Goal: Information Seeking & Learning: Check status

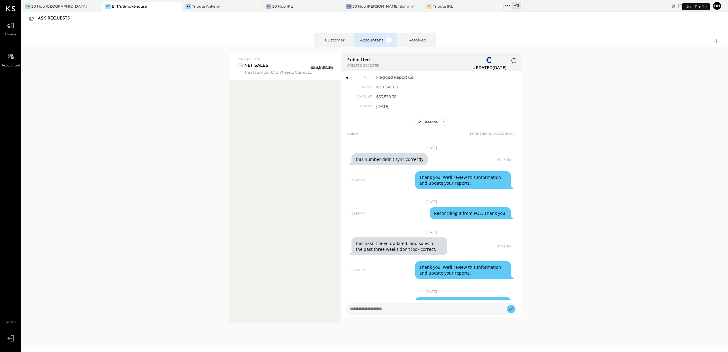
scroll to position [84, 0]
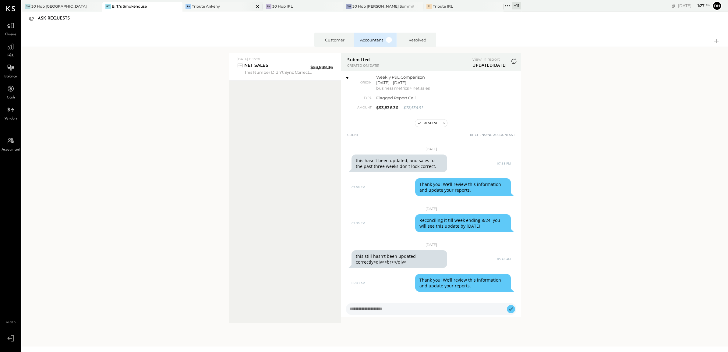
click at [199, 6] on div "Tribute Ankeny" at bounding box center [206, 6] width 28 height 5
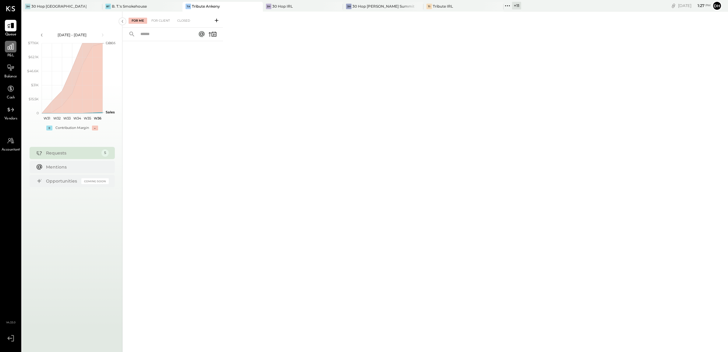
click at [10, 50] on icon at bounding box center [11, 47] width 8 height 8
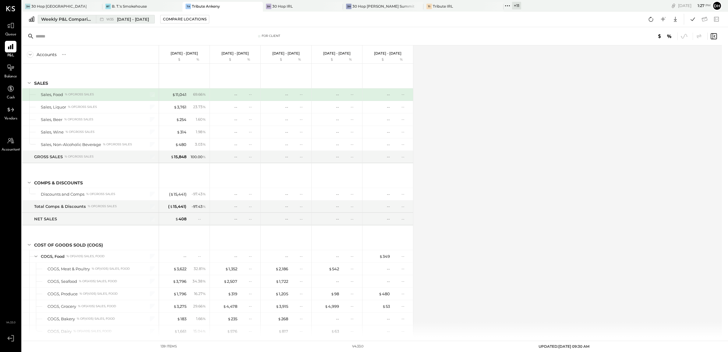
click at [54, 16] on button "Weekly P&L Comparison W35 [DATE] - [DATE]" at bounding box center [96, 19] width 117 height 9
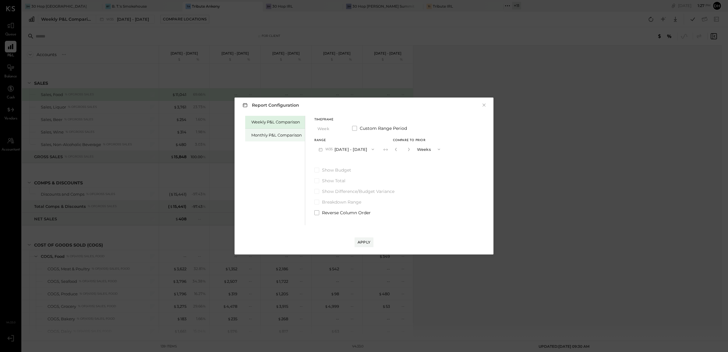
click at [291, 137] on div "Monthly P&L Comparison" at bounding box center [276, 135] width 51 height 6
click at [345, 149] on button "M09 [DATE] - [DATE]" at bounding box center [347, 149] width 64 height 11
click at [345, 165] on span "[DATE] - [DATE]" at bounding box center [344, 162] width 29 height 5
click at [389, 150] on div "Compare" at bounding box center [396, 148] width 20 height 5
click at [408, 150] on icon "button" at bounding box center [410, 150] width 4 height 4
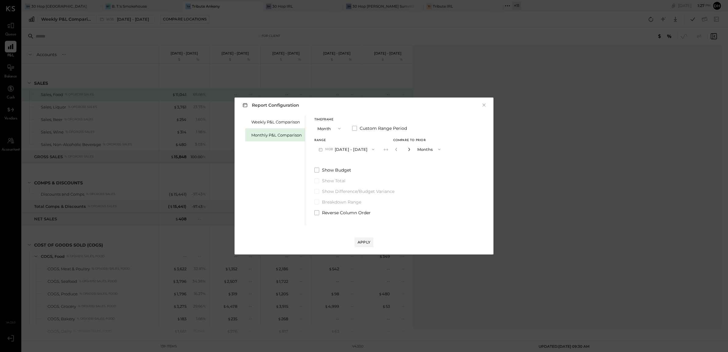
click at [408, 150] on icon "button" at bounding box center [410, 150] width 4 height 4
type input "*"
click at [362, 245] on button "Apply" at bounding box center [364, 242] width 19 height 10
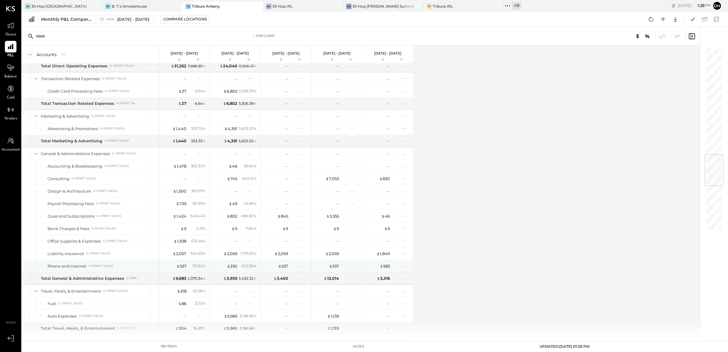
scroll to position [991, 0]
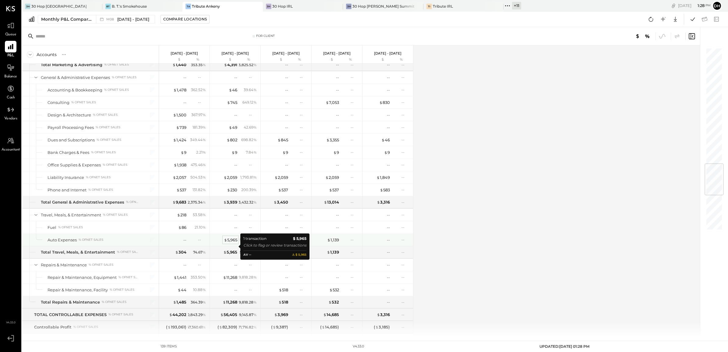
click at [228, 243] on div "$ 5,965" at bounding box center [230, 240] width 13 height 6
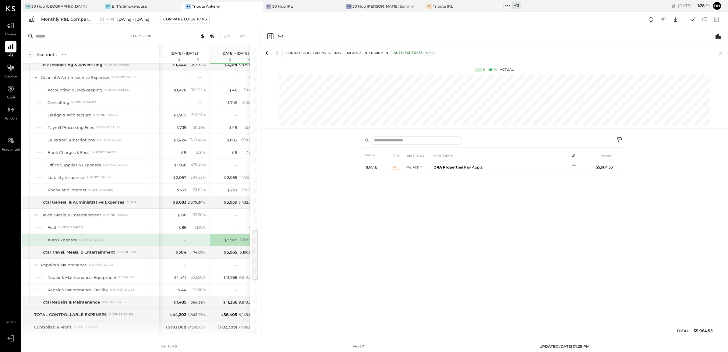
click at [718, 52] on icon at bounding box center [721, 53] width 9 height 9
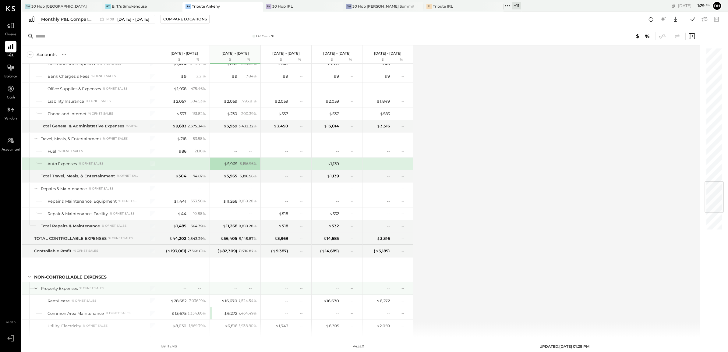
scroll to position [1143, 0]
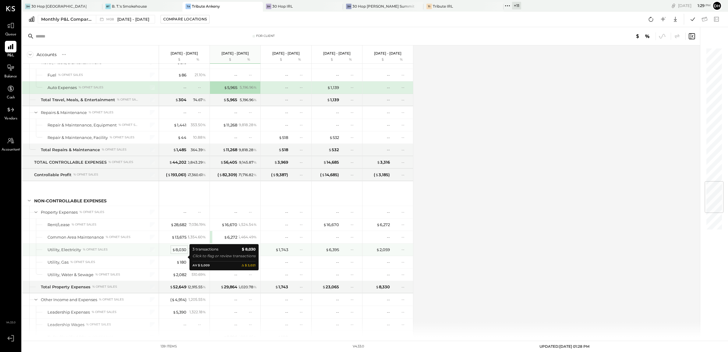
click at [180, 253] on div "$ 8,030" at bounding box center [179, 250] width 14 height 6
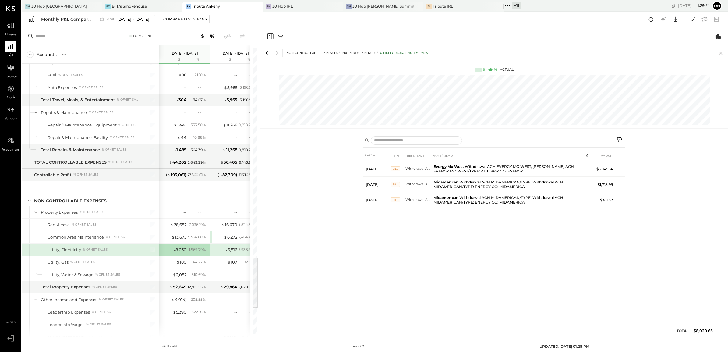
click at [723, 50] on icon at bounding box center [721, 53] width 9 height 9
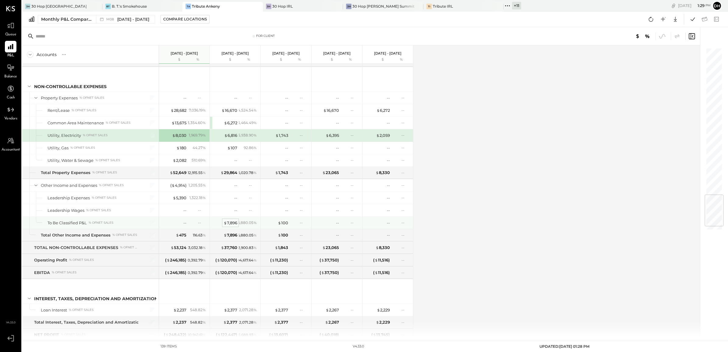
scroll to position [1285, 0]
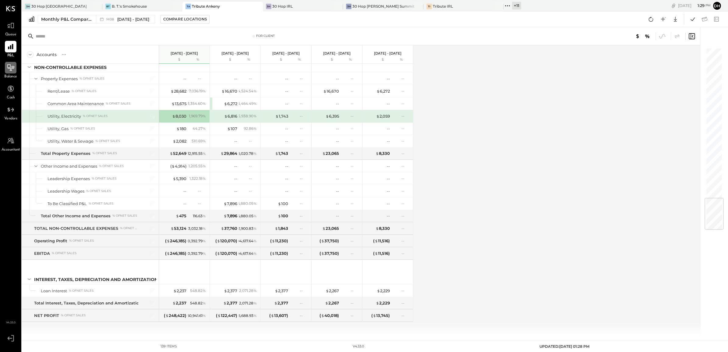
click at [6, 69] on div at bounding box center [11, 68] width 12 height 12
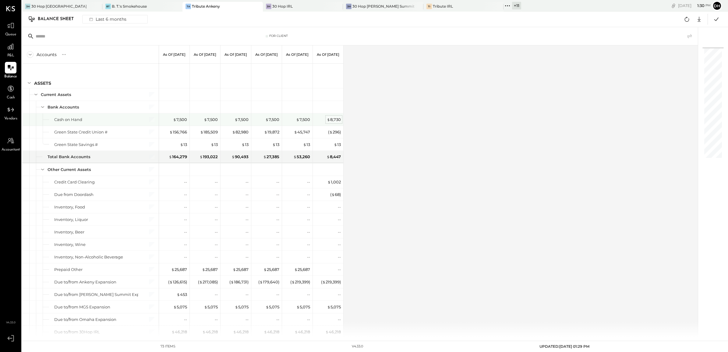
click at [339, 118] on div "$ 8,730" at bounding box center [334, 120] width 14 height 6
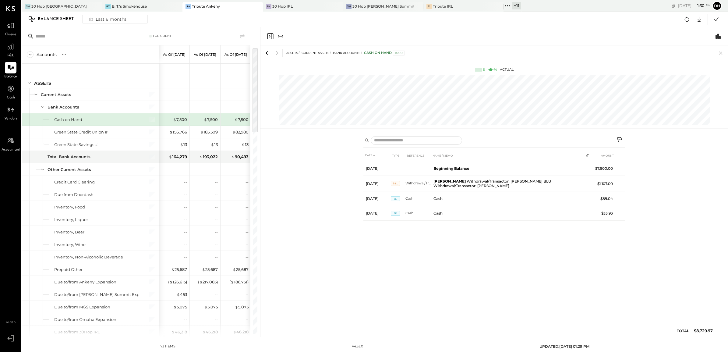
click at [620, 136] on button at bounding box center [620, 140] width 11 height 11
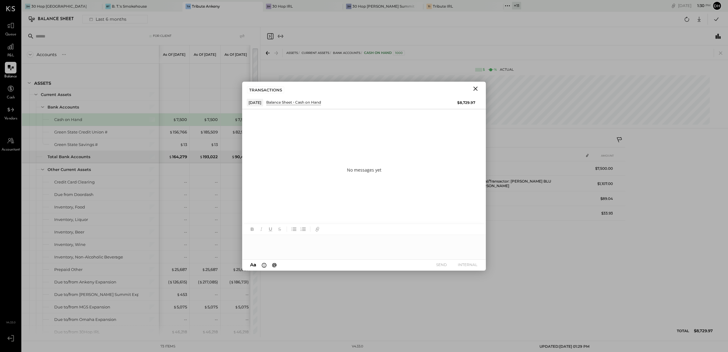
click at [334, 243] on div at bounding box center [364, 247] width 244 height 24
click at [474, 242] on icon at bounding box center [473, 241] width 7 height 7
click at [472, 252] on icon at bounding box center [473, 251] width 7 height 7
drag, startPoint x: 324, startPoint y: 249, endPoint x: 249, endPoint y: 251, distance: 74.7
click at [249, 251] on div "**********" at bounding box center [364, 247] width 244 height 24
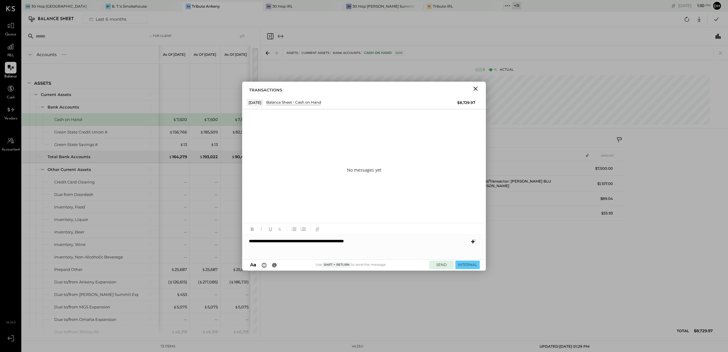
click at [441, 264] on button "SEND" at bounding box center [441, 265] width 24 height 8
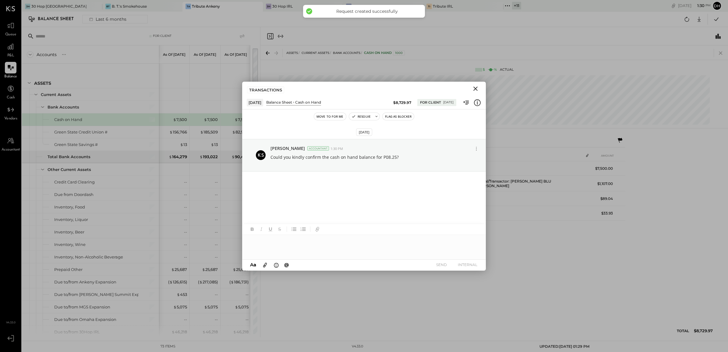
click at [719, 55] on icon at bounding box center [721, 53] width 9 height 9
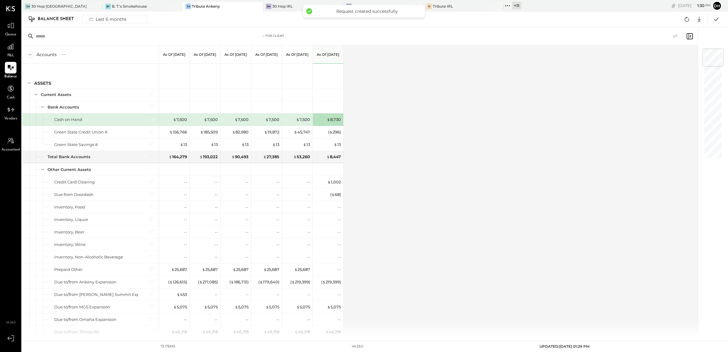
click at [380, 119] on div "Accounts S GL As of [DATE] As of [DATE] As of [DATE] As of [DATE] As of [DATE] …" at bounding box center [360, 191] width 677 height 292
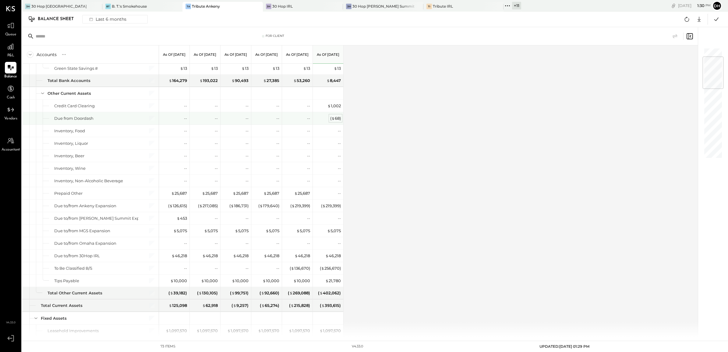
click at [333, 119] on span "$" at bounding box center [333, 118] width 3 height 5
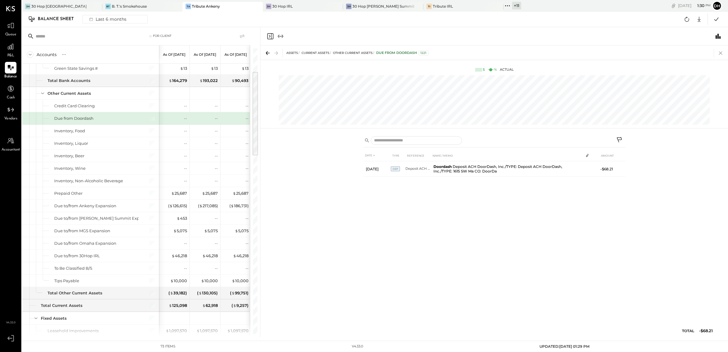
click at [722, 53] on icon at bounding box center [721, 53] width 9 height 9
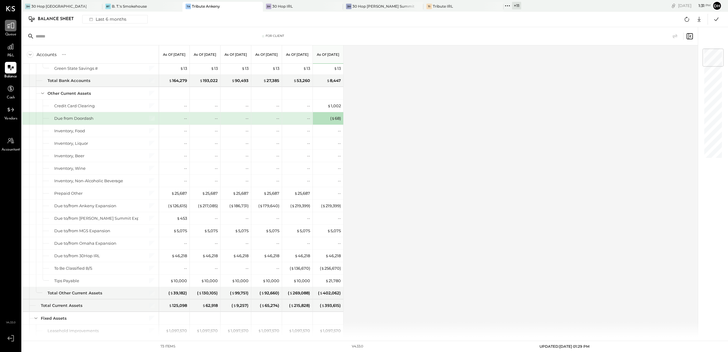
click at [14, 23] on icon at bounding box center [11, 26] width 8 height 8
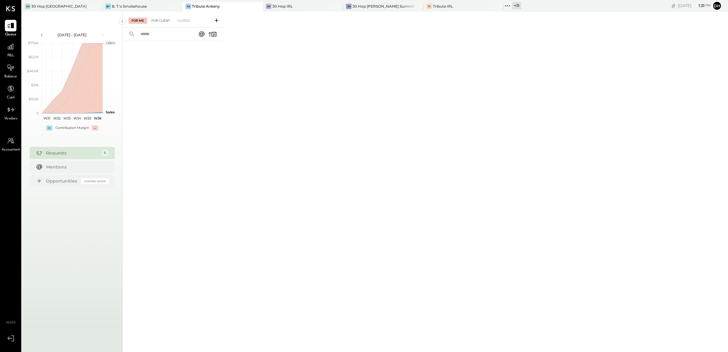
click at [165, 19] on div "For Client" at bounding box center [160, 21] width 25 height 6
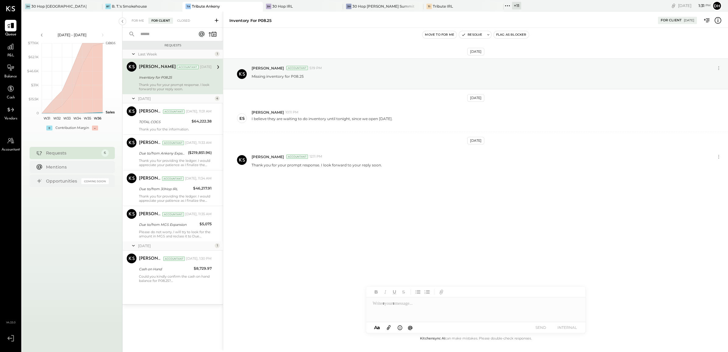
click at [162, 32] on input "text" at bounding box center [164, 34] width 55 height 10
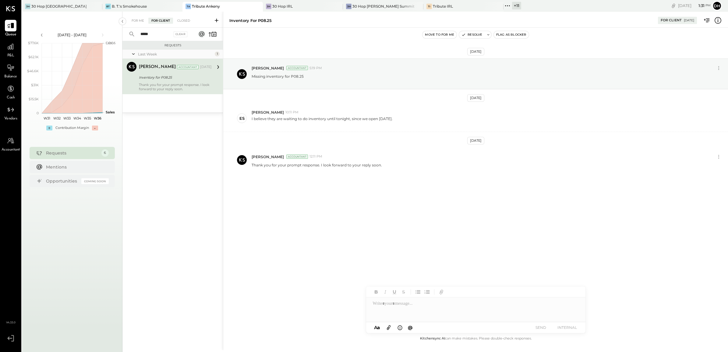
type input "*****"
click at [396, 305] on div at bounding box center [475, 309] width 219 height 24
click at [183, 20] on div "Closed" at bounding box center [183, 21] width 19 height 6
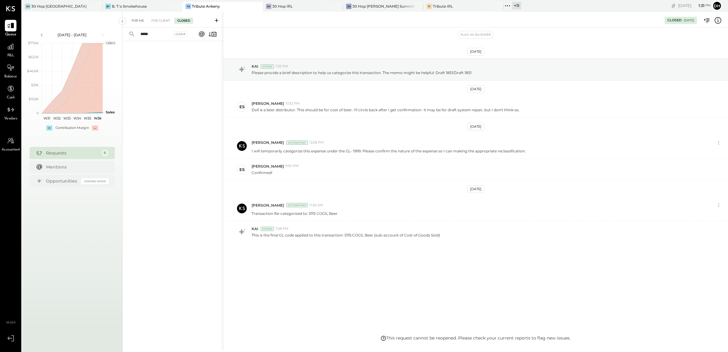
drag, startPoint x: 183, startPoint y: 20, endPoint x: 135, endPoint y: 20, distance: 47.9
click at [135, 20] on div "For Me" at bounding box center [138, 21] width 19 height 6
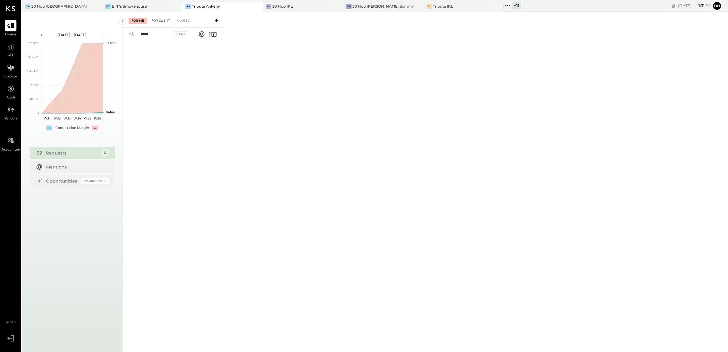
click at [159, 19] on div "For Client" at bounding box center [160, 21] width 25 height 6
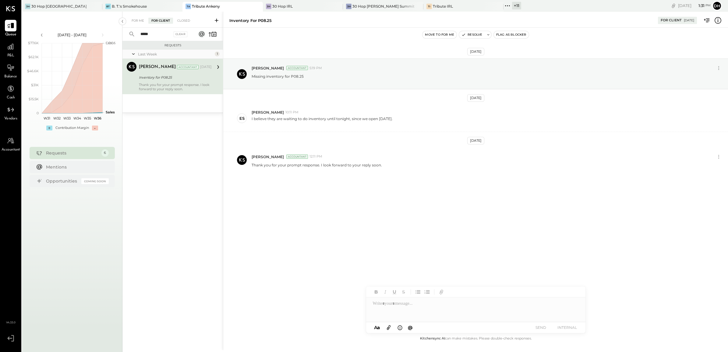
drag, startPoint x: 162, startPoint y: 34, endPoint x: 97, endPoint y: 31, distance: 65.3
click at [97, 31] on div "[DATE] - [DATE] polygon, polyline { transition: fill-opacity 0.1s, stroke-opaci…" at bounding box center [375, 188] width 706 height 352
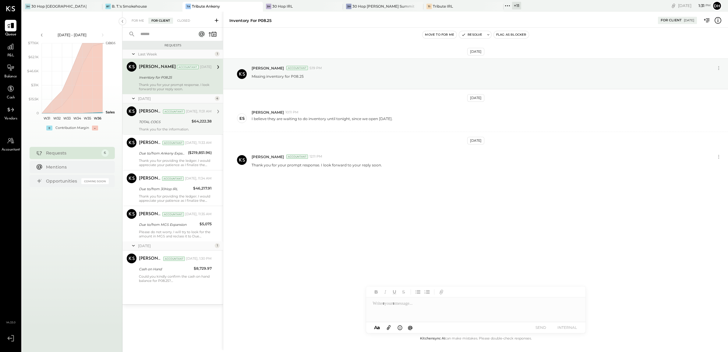
click at [175, 126] on div "[PERSON_NAME] Accountant [DATE], 11:31 AM TOTAL COGS $64,222.38 Thank you for t…" at bounding box center [175, 118] width 73 height 25
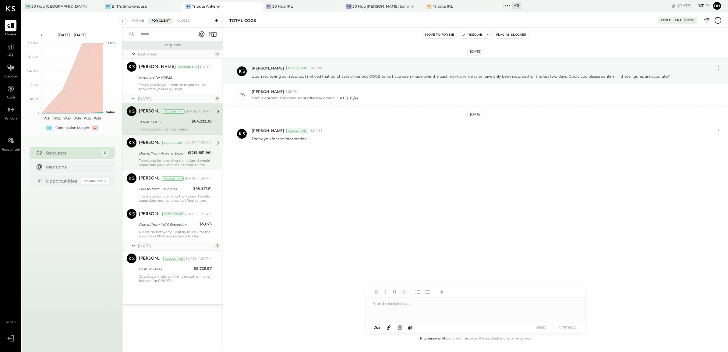
click at [170, 158] on div "[PERSON_NAME] Accountant [DATE], 11:33 AM Due to/from Ankeny Expansion ($219,85…" at bounding box center [175, 152] width 73 height 29
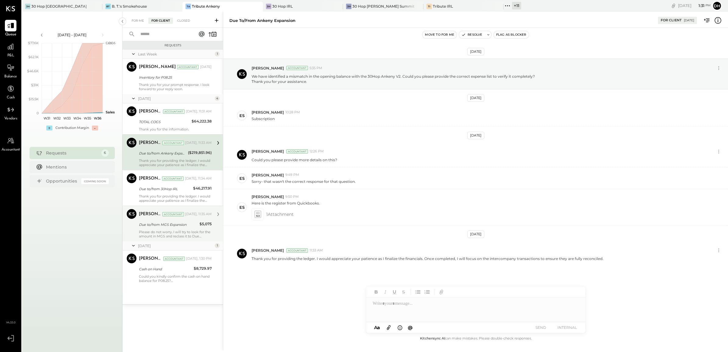
click at [163, 190] on div "Due to/from 30Hop IRL" at bounding box center [165, 189] width 52 height 6
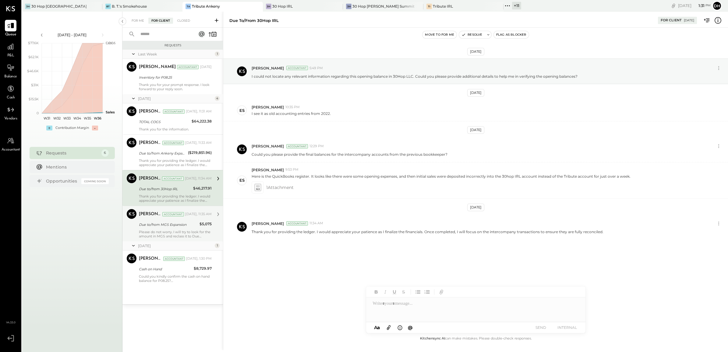
drag, startPoint x: 178, startPoint y: 233, endPoint x: 173, endPoint y: 264, distance: 31.3
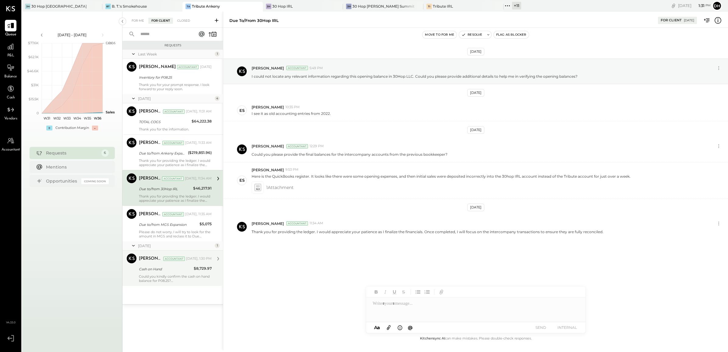
click at [177, 234] on div "Please do not worry. I will try to look for the amount in MGS and reclass it to…" at bounding box center [175, 234] width 73 height 9
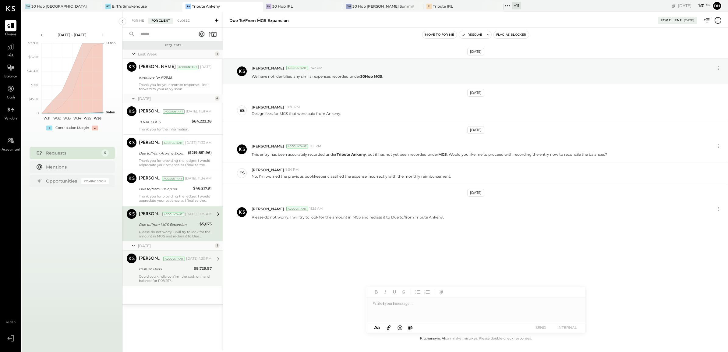
click at [172, 266] on div "Cash on Hand" at bounding box center [165, 269] width 53 height 6
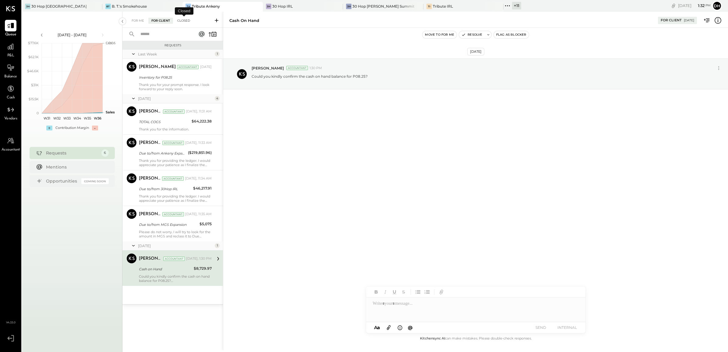
click at [181, 19] on div "Closed" at bounding box center [183, 21] width 19 height 6
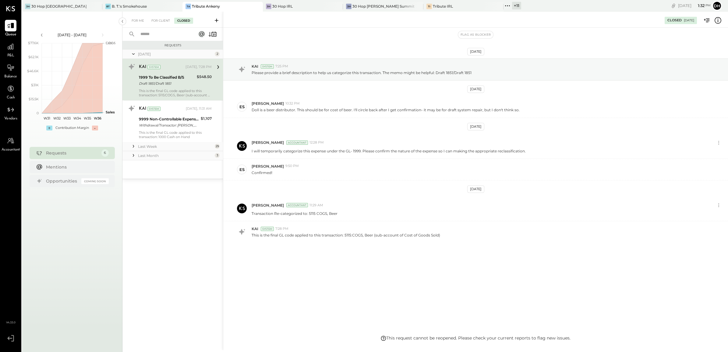
click at [149, 147] on div "Last Week" at bounding box center [175, 146] width 75 height 5
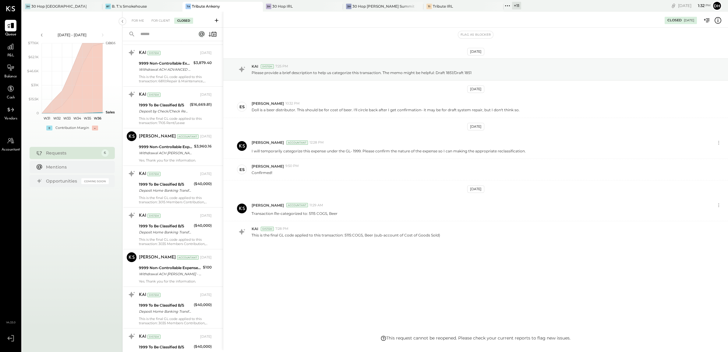
scroll to position [610, 0]
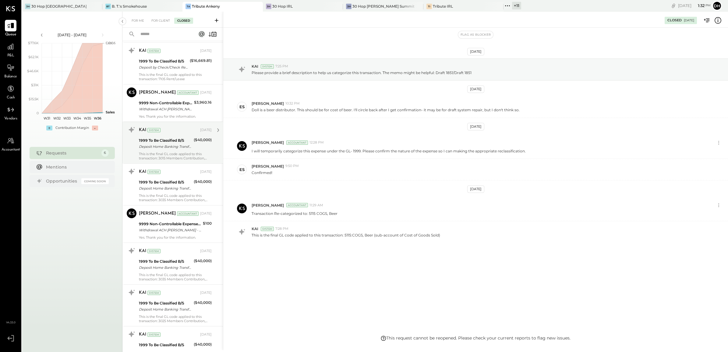
click at [156, 148] on div "Deposit Home Banking Transfer/Fr Deposit Home Banking Transfer/From BLUMHOP INC…" at bounding box center [165, 147] width 53 height 6
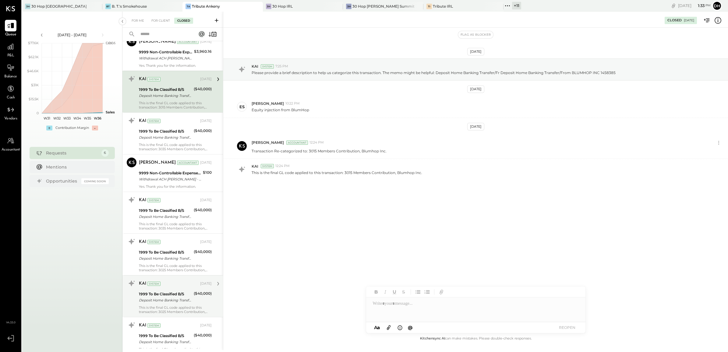
scroll to position [724, 0]
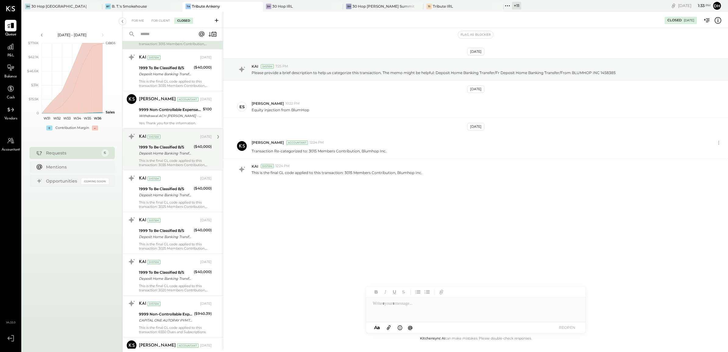
click at [165, 154] on div "Deposit Home Banking Transfer Sh Deposit Home Banking Transfer Shewco Injection…" at bounding box center [165, 153] width 53 height 6
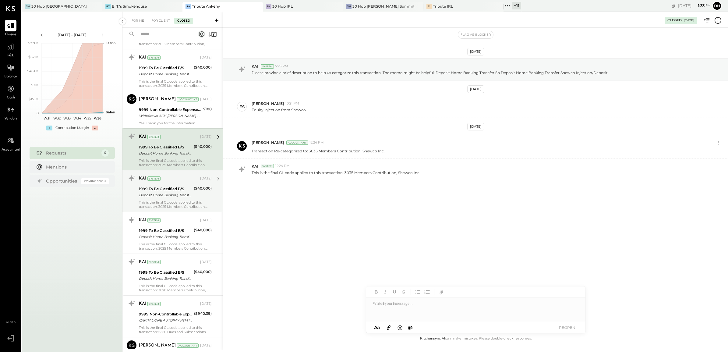
click at [162, 185] on div "KAI System [DATE] 1999 To Be Classified B/S Deposit Home Banking Transfer/Fr De…" at bounding box center [175, 190] width 73 height 35
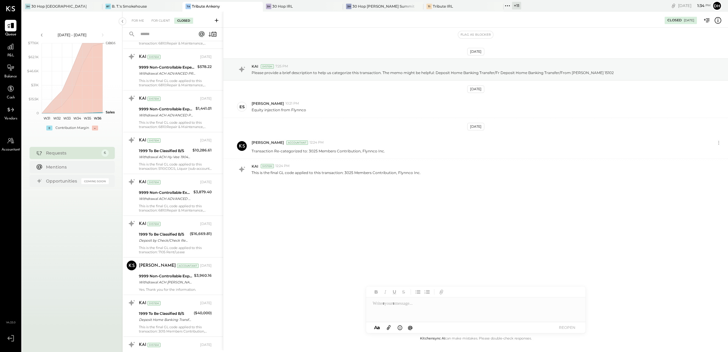
scroll to position [432, 0]
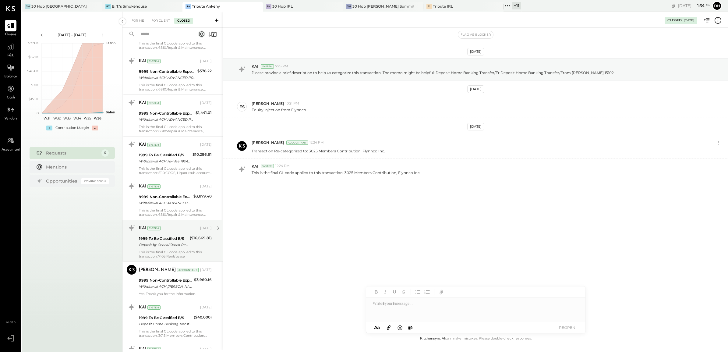
click at [168, 239] on div "1999 To Be Classified B/S" at bounding box center [163, 239] width 49 height 6
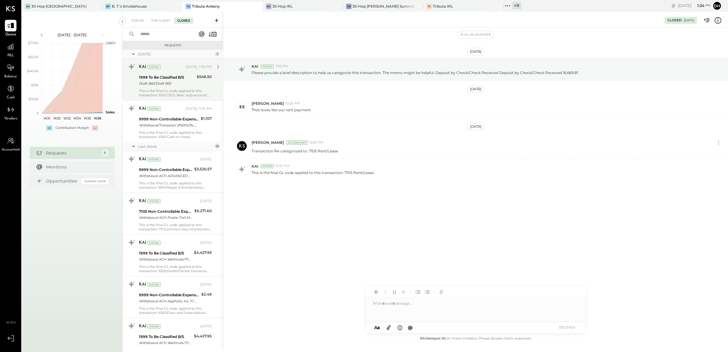
drag, startPoint x: 177, startPoint y: 82, endPoint x: 177, endPoint y: 87, distance: 4.9
click at [177, 82] on div "Draft 1851/Draft 1851" at bounding box center [167, 83] width 56 height 6
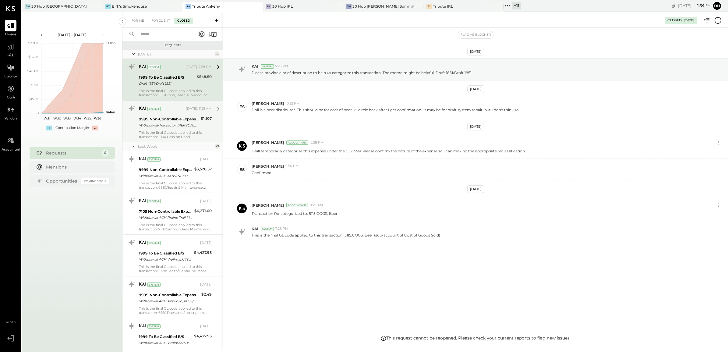
click at [177, 120] on div "9999 Non-Controllable Expenses:Other Income and Expenses:To Be Classified P&L" at bounding box center [169, 119] width 60 height 6
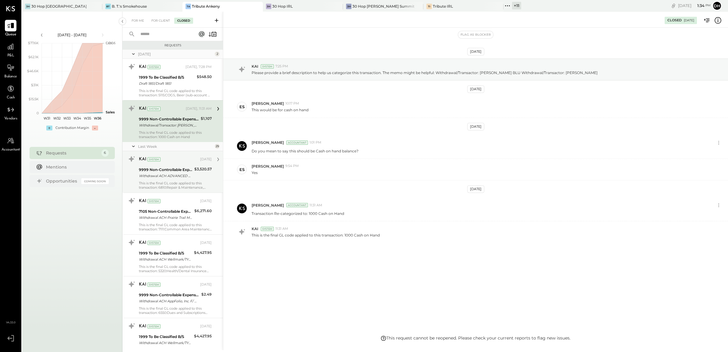
click at [169, 168] on div "9999 Non-Controllable Expenses:Other Income and Expenses:To Be Classified P&L" at bounding box center [166, 170] width 54 height 6
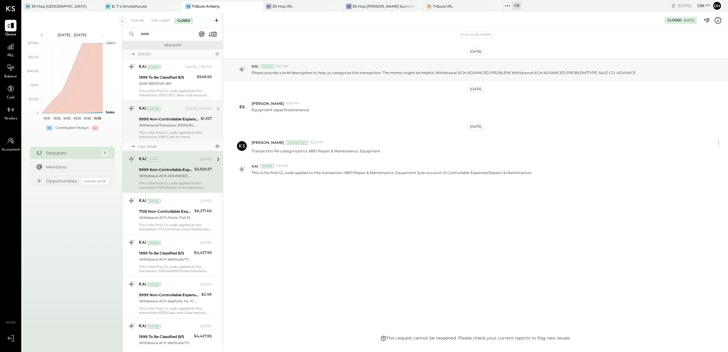
click at [166, 119] on div "9999 Non-Controllable Expenses:Other Income and Expenses:To Be Classified P&L" at bounding box center [169, 119] width 60 height 6
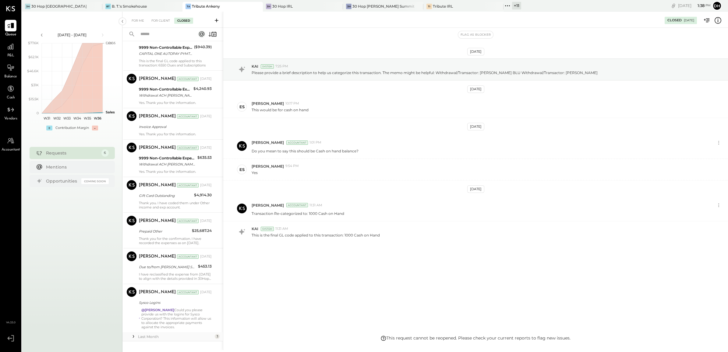
scroll to position [1004, 0]
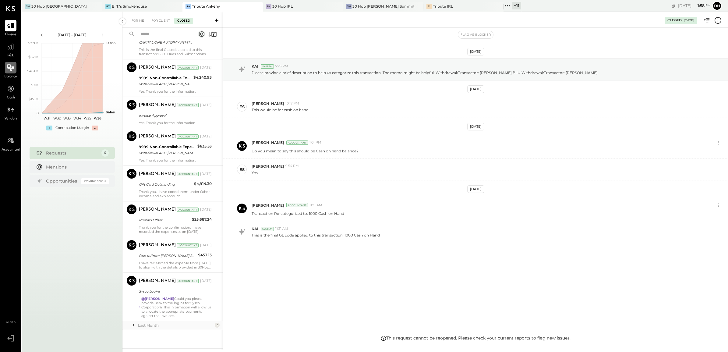
click at [11, 64] on icon at bounding box center [11, 68] width 8 height 8
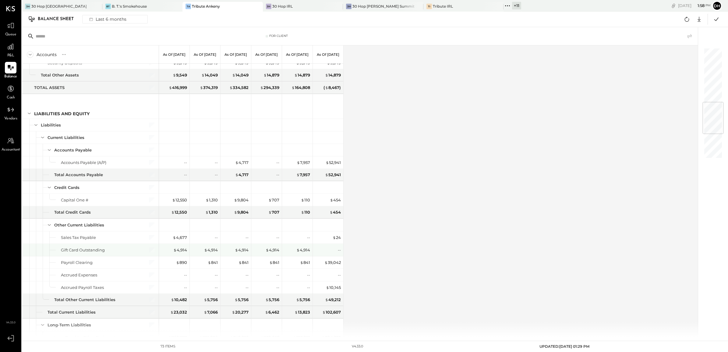
scroll to position [495, 0]
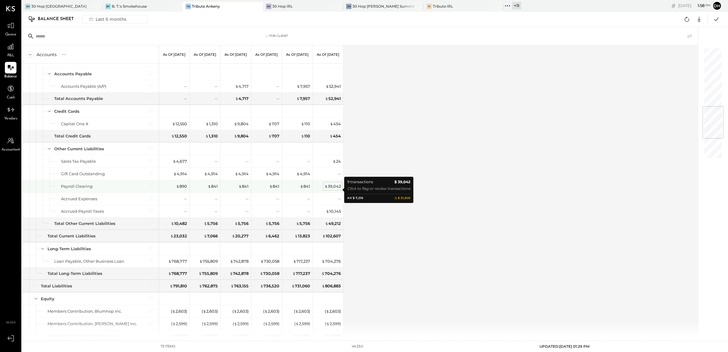
click at [329, 187] on div "$ 39,042" at bounding box center [333, 186] width 16 height 6
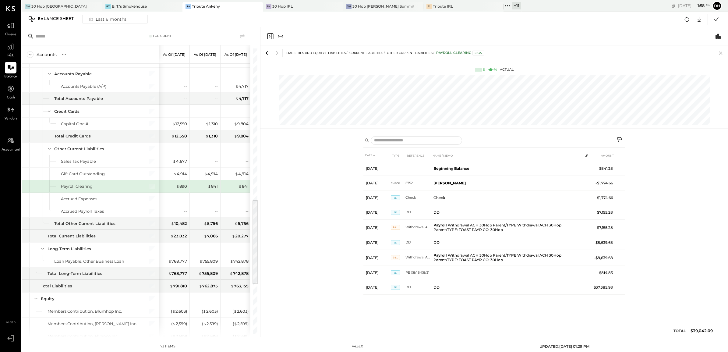
click at [719, 53] on icon at bounding box center [721, 53] width 9 height 9
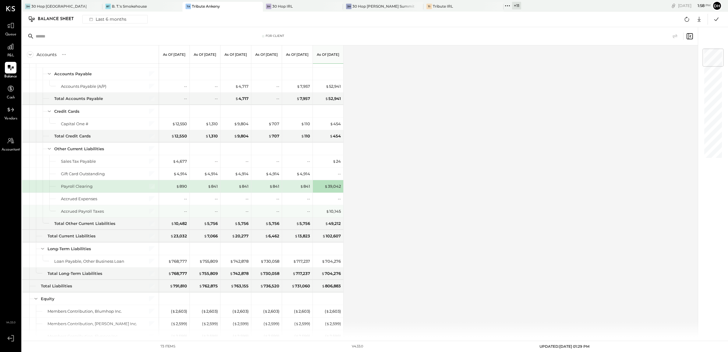
scroll to position [533, 0]
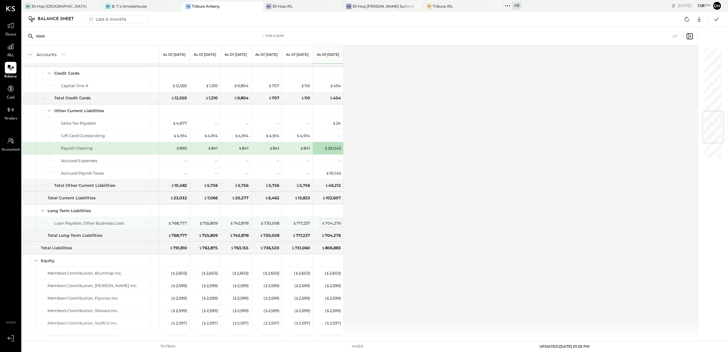
click at [326, 226] on div "$ 704,276" at bounding box center [331, 223] width 19 height 6
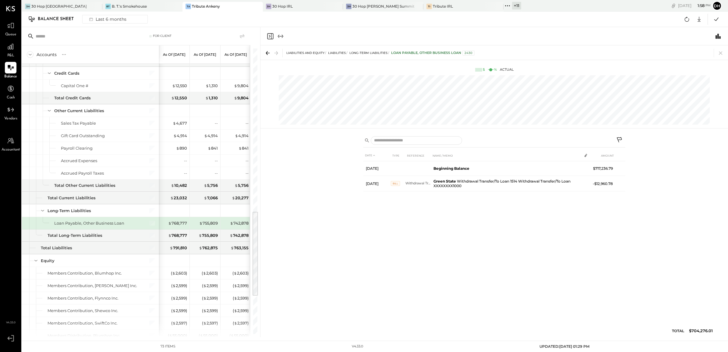
click at [620, 141] on icon at bounding box center [620, 140] width 7 height 7
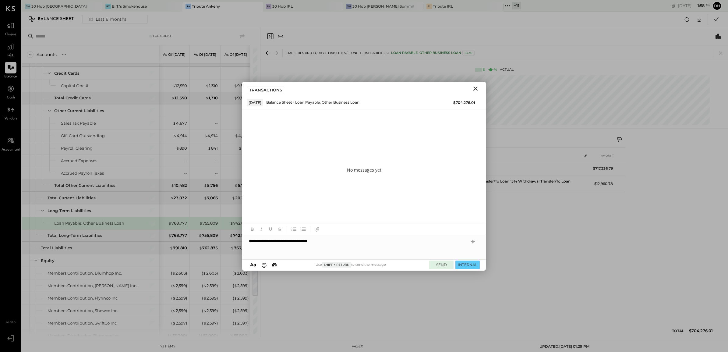
click at [440, 266] on button "SEND" at bounding box center [441, 265] width 24 height 8
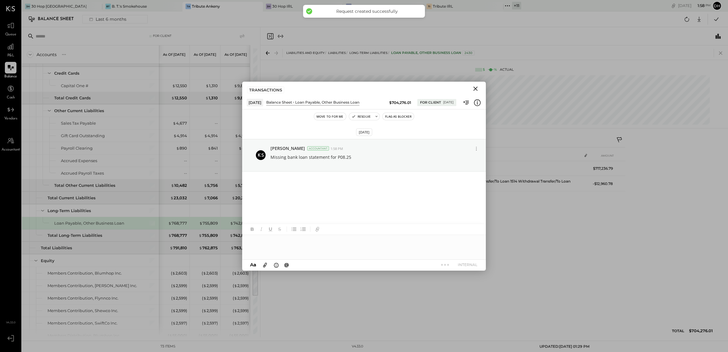
click at [716, 52] on div at bounding box center [719, 53] width 11 height 9
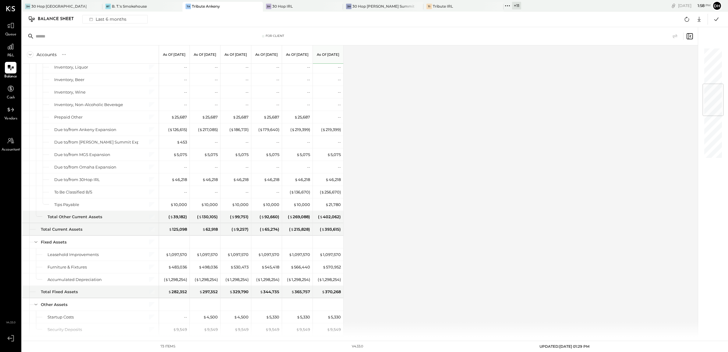
scroll to position [305, 0]
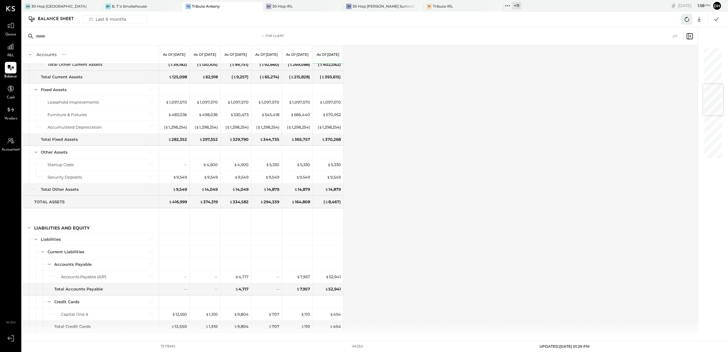
click at [689, 18] on icon at bounding box center [687, 19] width 8 height 8
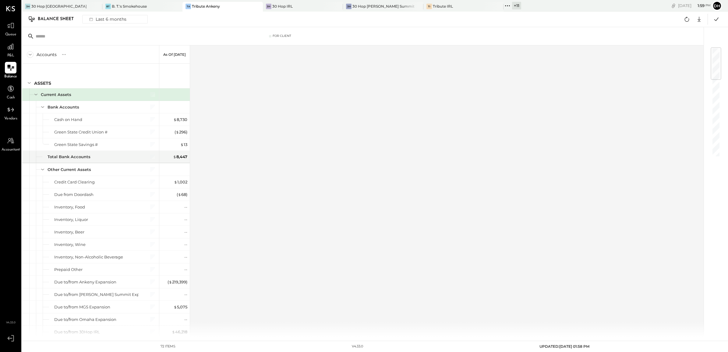
click at [12, 63] on div at bounding box center [11, 68] width 12 height 12
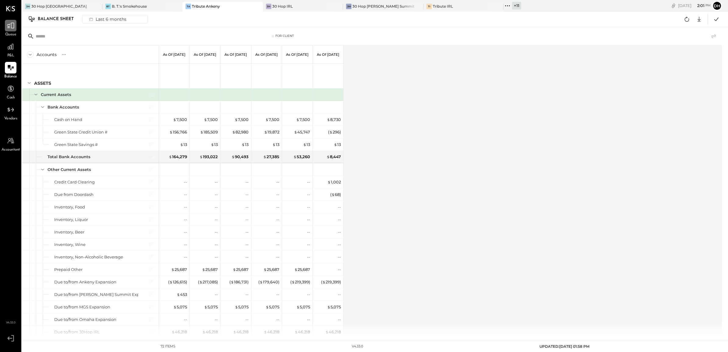
click at [16, 30] on div at bounding box center [11, 26] width 12 height 12
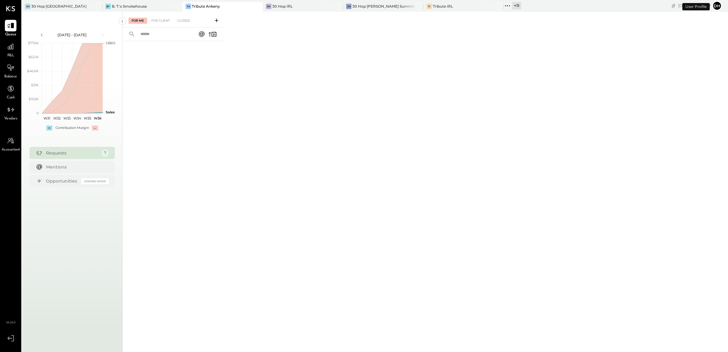
click at [167, 34] on input "text" at bounding box center [164, 34] width 55 height 10
click at [164, 21] on div "For Client" at bounding box center [160, 21] width 25 height 6
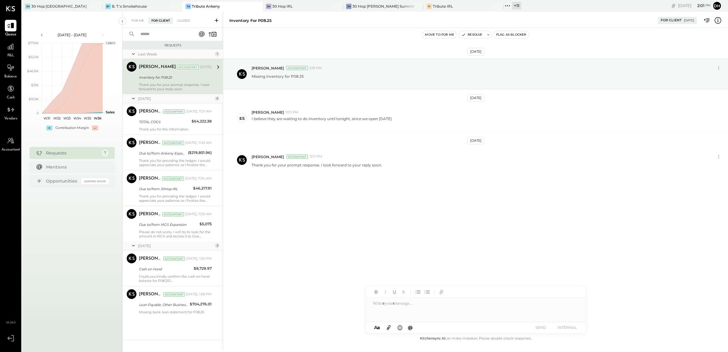
click at [159, 33] on input "text" at bounding box center [164, 34] width 55 height 10
